Goal: Transaction & Acquisition: Obtain resource

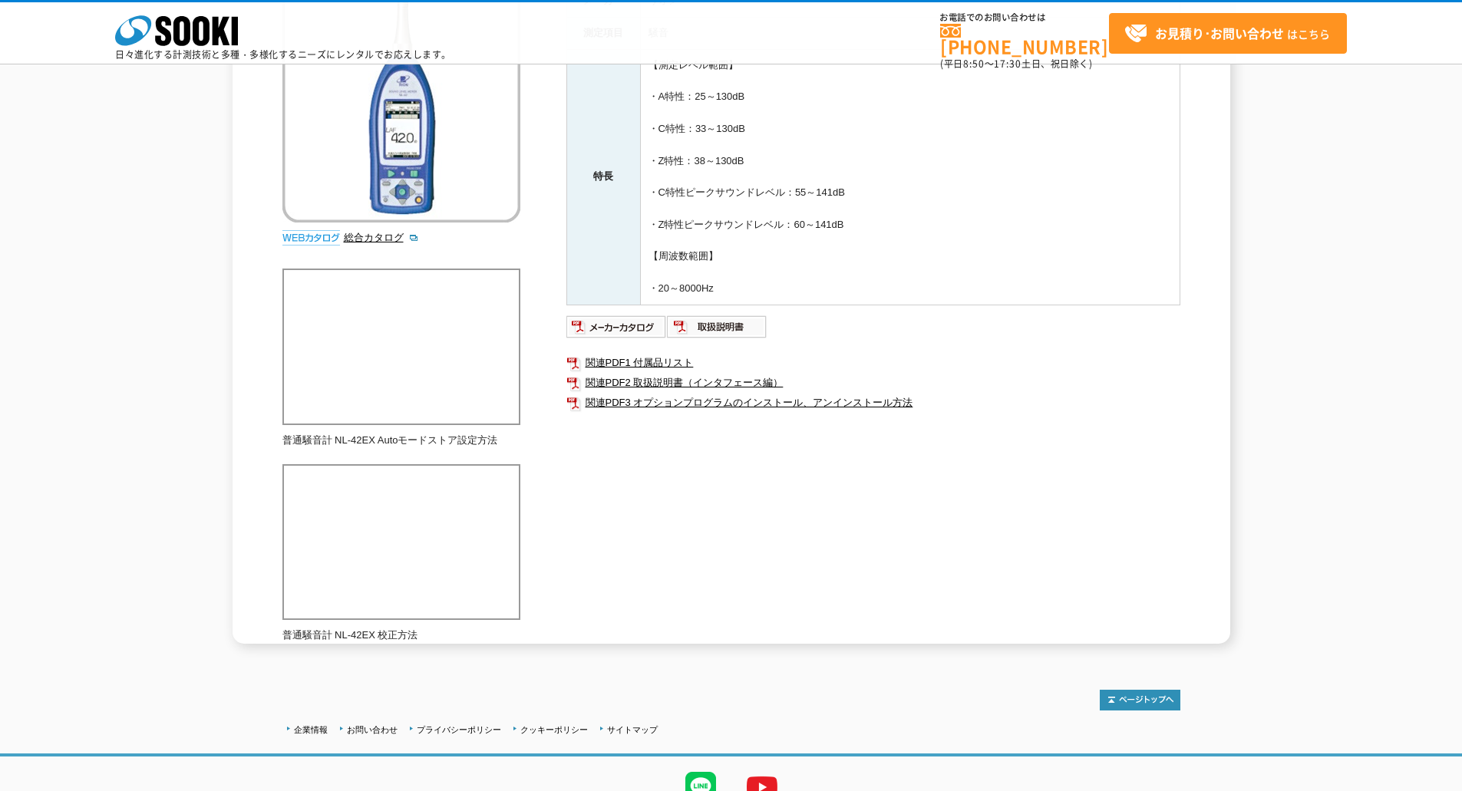
scroll to position [230, 0]
click at [593, 327] on img at bounding box center [616, 326] width 101 height 25
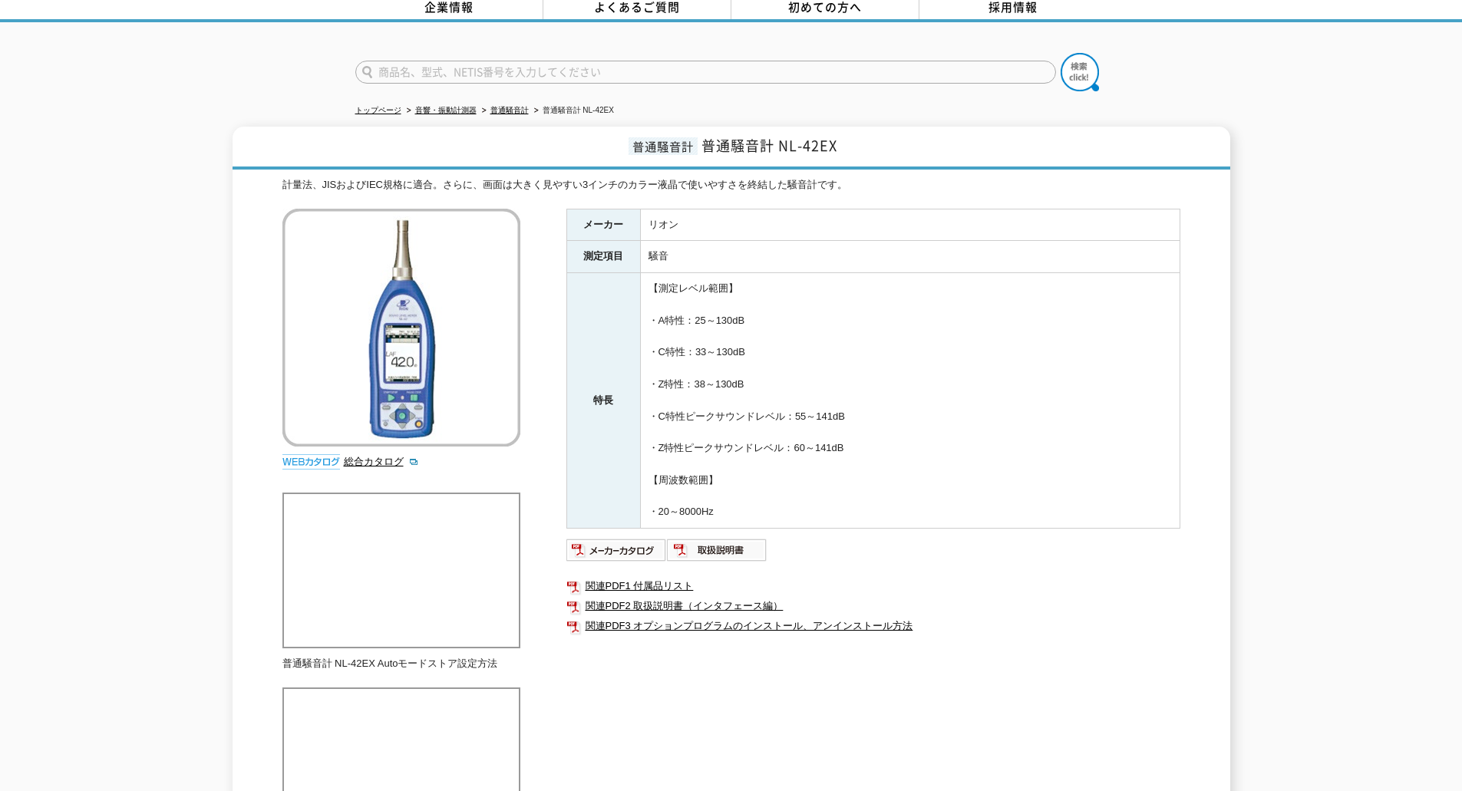
scroll to position [0, 0]
